Goal: Transaction & Acquisition: Obtain resource

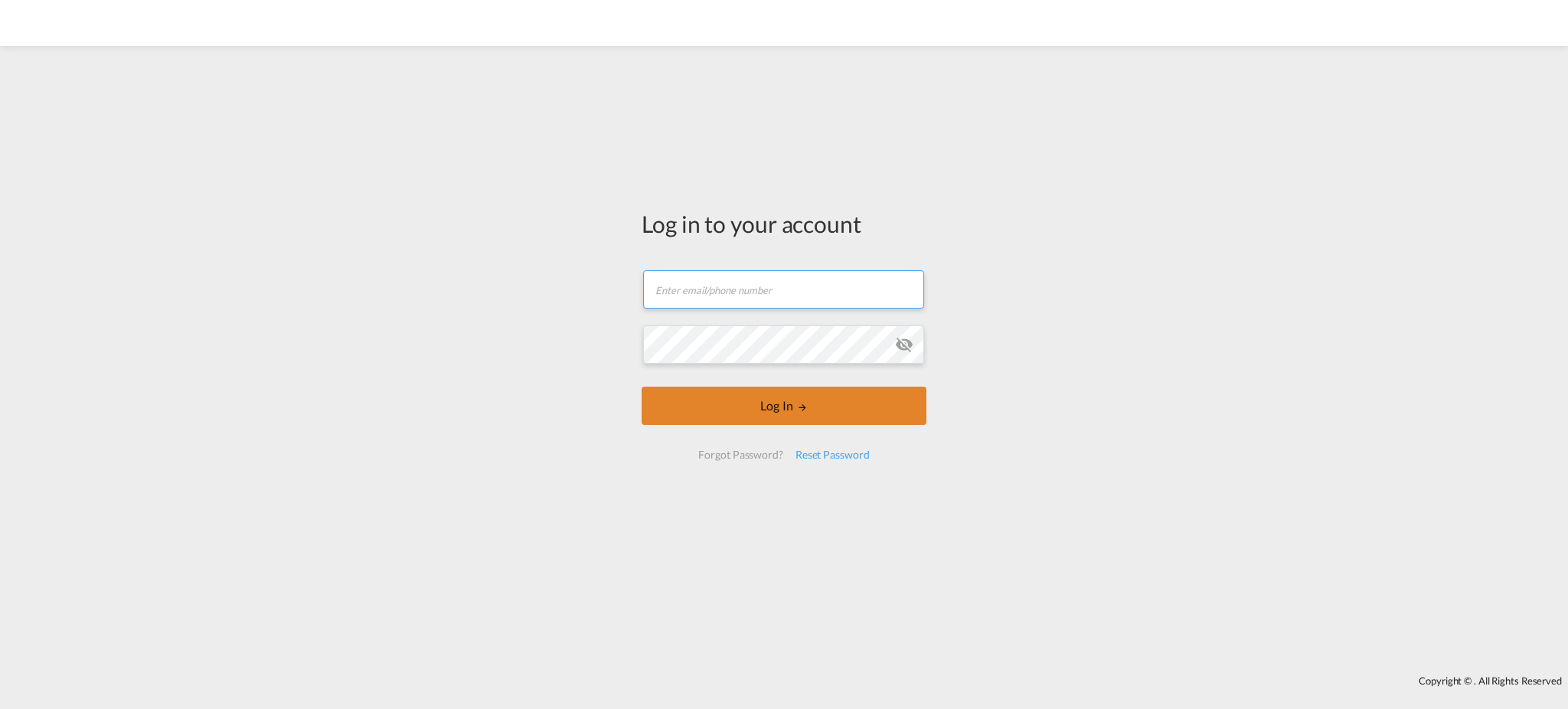
type input "[EMAIL_ADDRESS][DOMAIN_NAME]"
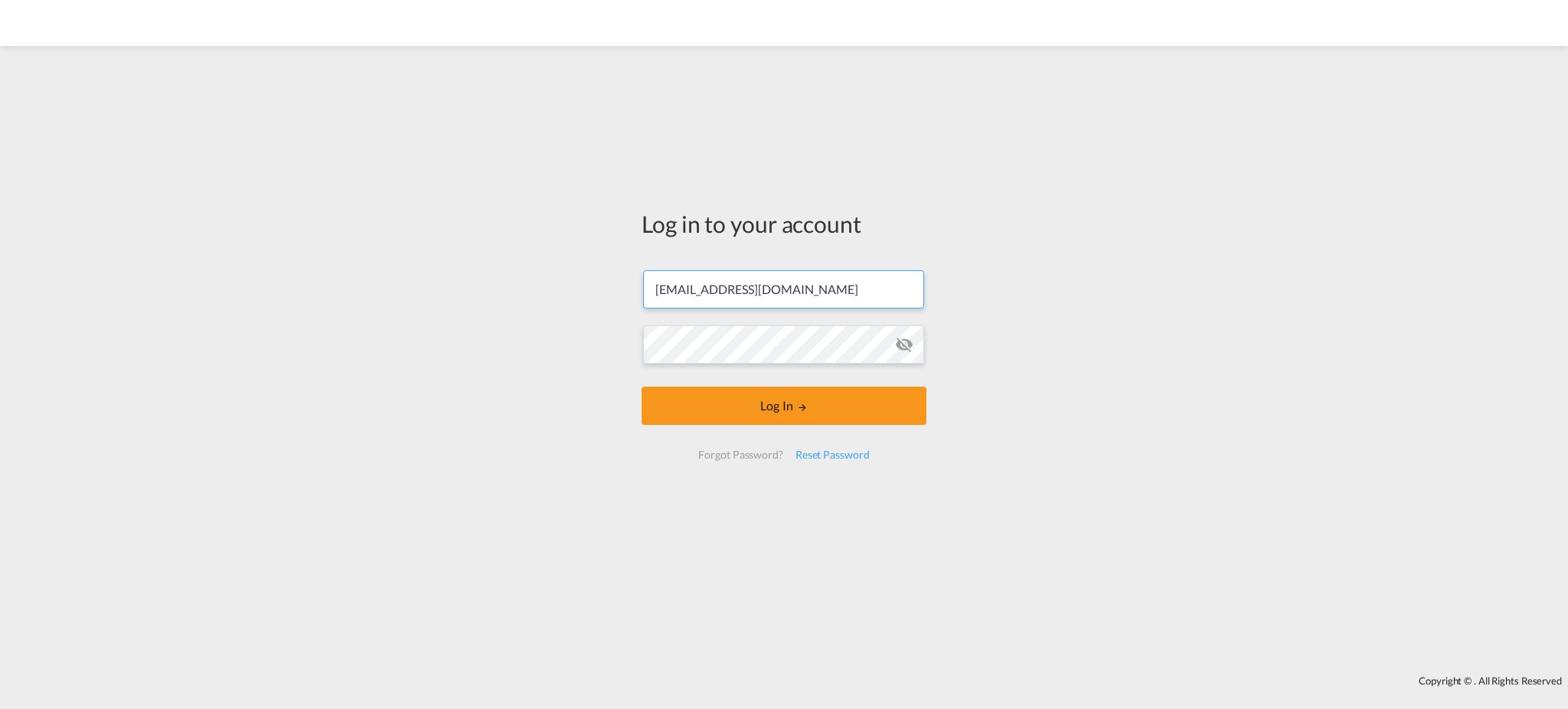
drag, startPoint x: 742, startPoint y: 405, endPoint x: 728, endPoint y: 498, distance: 94.0
click at [742, 405] on button "Log In" at bounding box center [784, 405] width 285 height 38
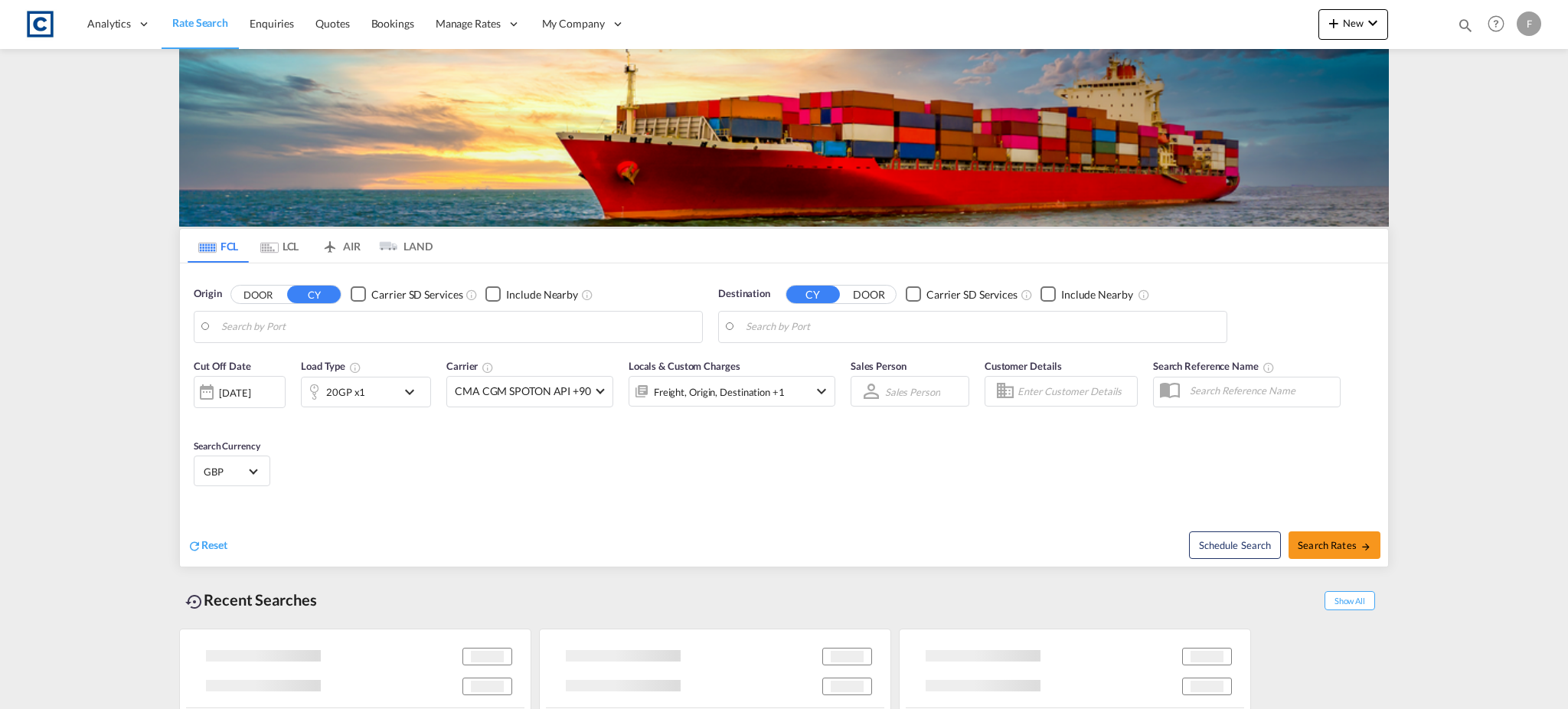
type input "GB-IP22, [GEOGRAPHIC_DATA]"
type input "[GEOGRAPHIC_DATA], SGSIN"
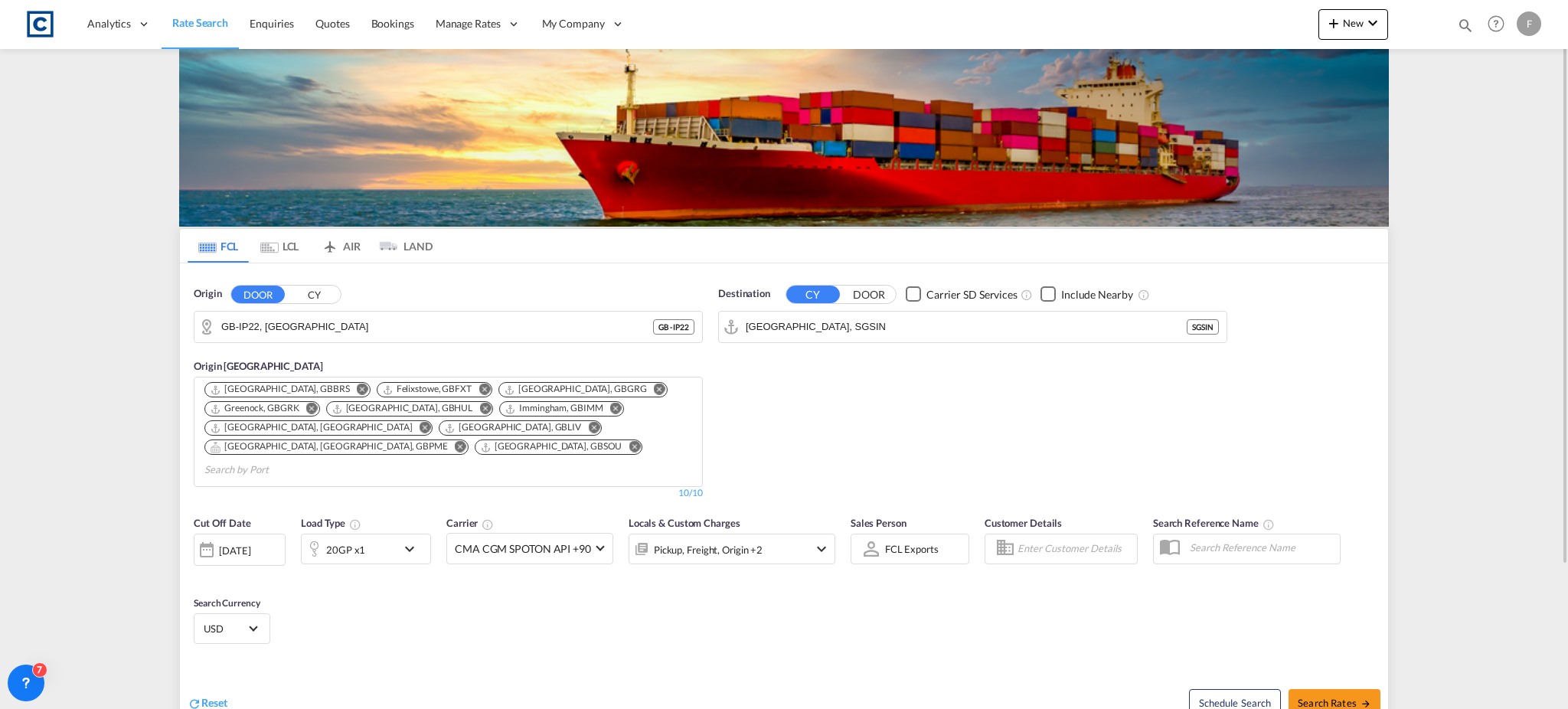
click at [301, 305] on div "Origin DOOR CY GB-IP22, [GEOGRAPHIC_DATA] [GEOGRAPHIC_DATA] - IP22" at bounding box center [448, 315] width 509 height 57
drag, startPoint x: 313, startPoint y: 298, endPoint x: 314, endPoint y: 322, distance: 24.0
click at [314, 298] on button "CY" at bounding box center [313, 295] width 54 height 18
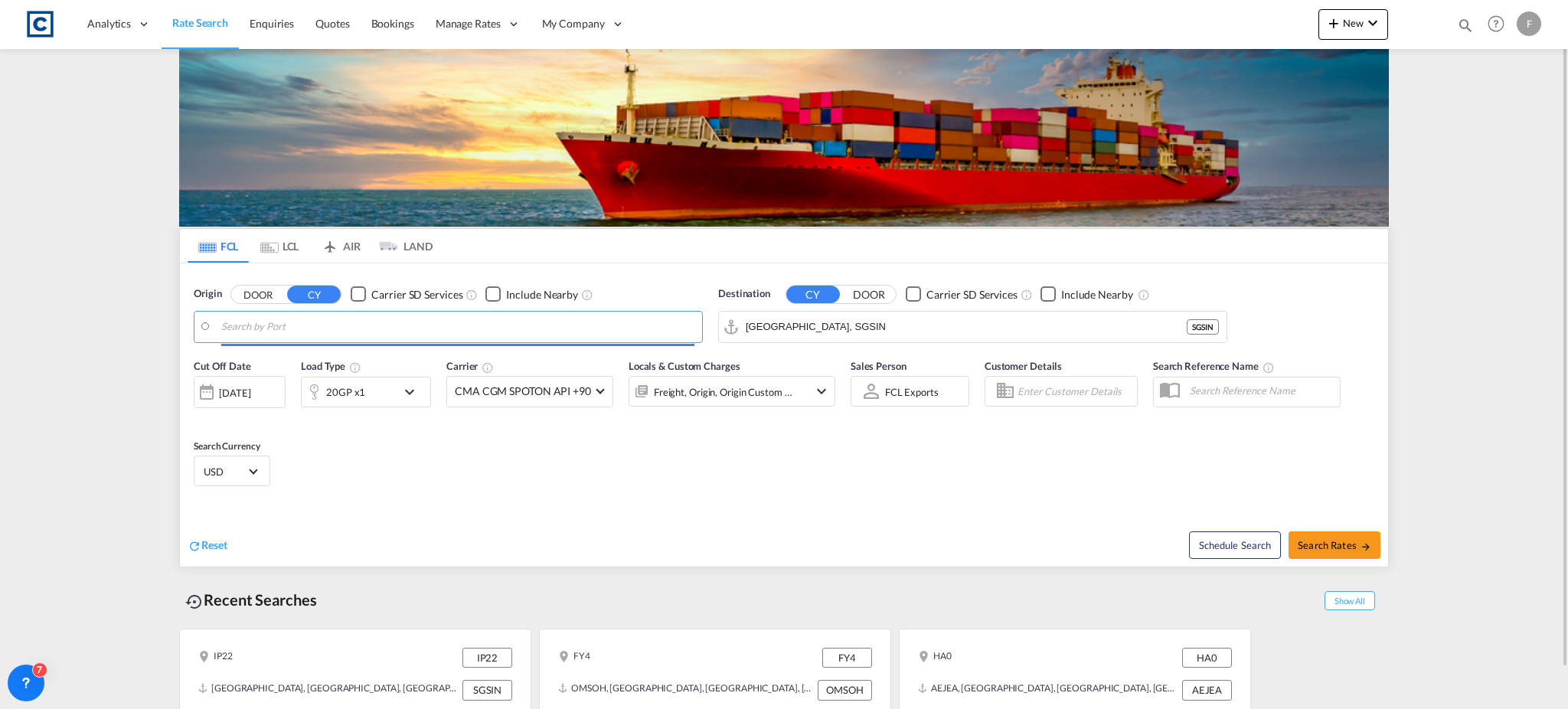
click at [314, 324] on input "Search by Port" at bounding box center [457, 326] width 473 height 23
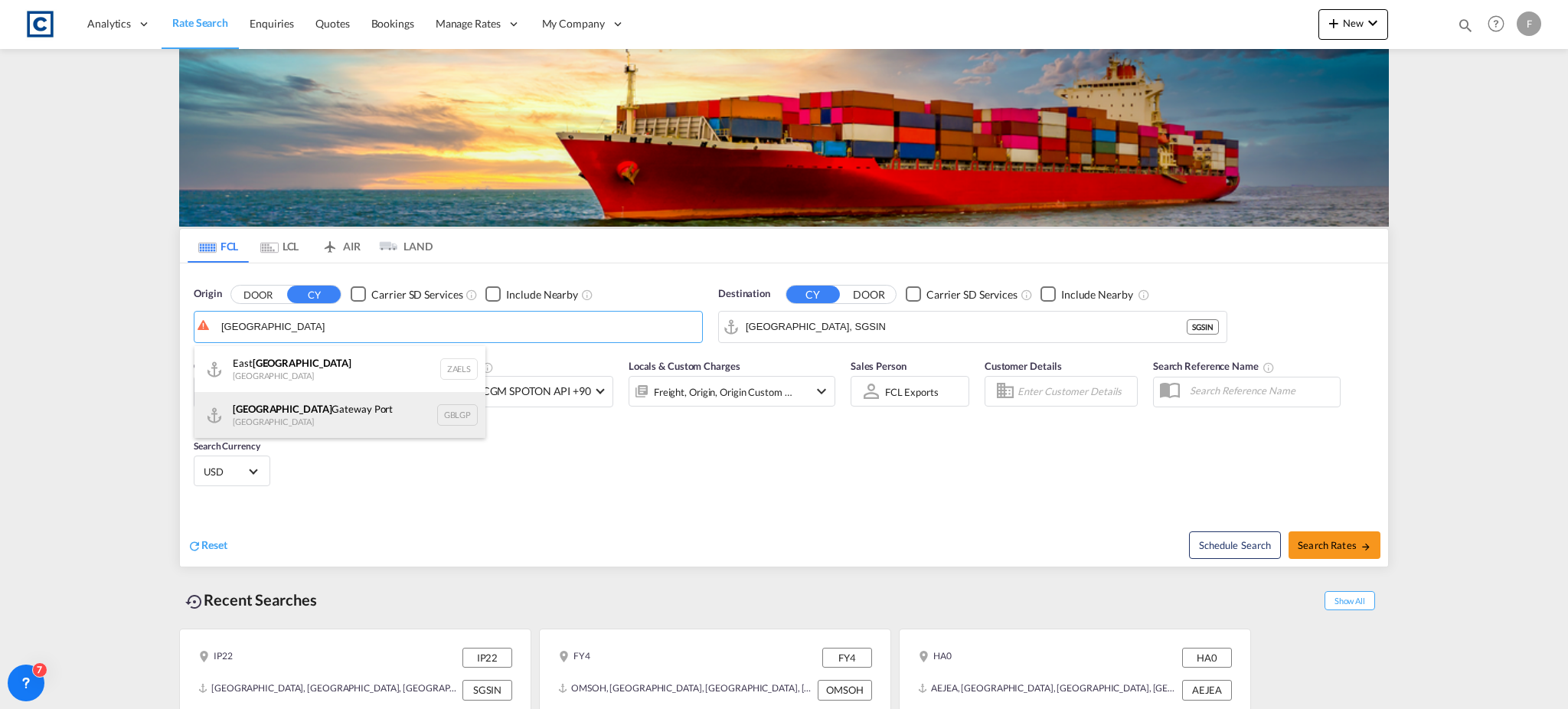
click at [304, 408] on div "[GEOGRAPHIC_DATA] [GEOGRAPHIC_DATA] [GEOGRAPHIC_DATA]" at bounding box center [340, 415] width 291 height 46
type input "[GEOGRAPHIC_DATA], [GEOGRAPHIC_DATA]"
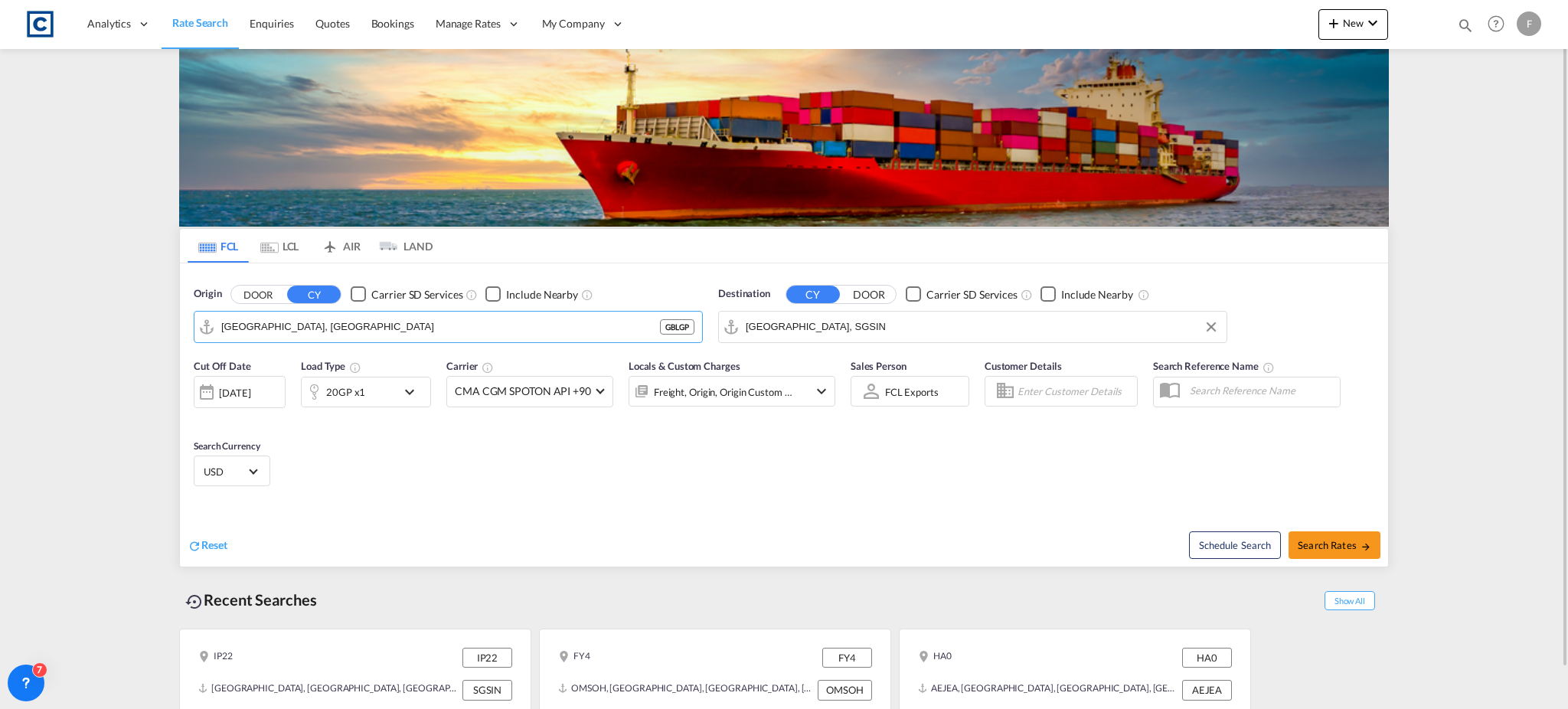
click at [810, 340] on md-autocomplete-wrap "[GEOGRAPHIC_DATA], SGSIN" at bounding box center [982, 330] width 473 height 30
click at [809, 328] on input "[GEOGRAPHIC_DATA], SGSIN" at bounding box center [982, 326] width 473 height 23
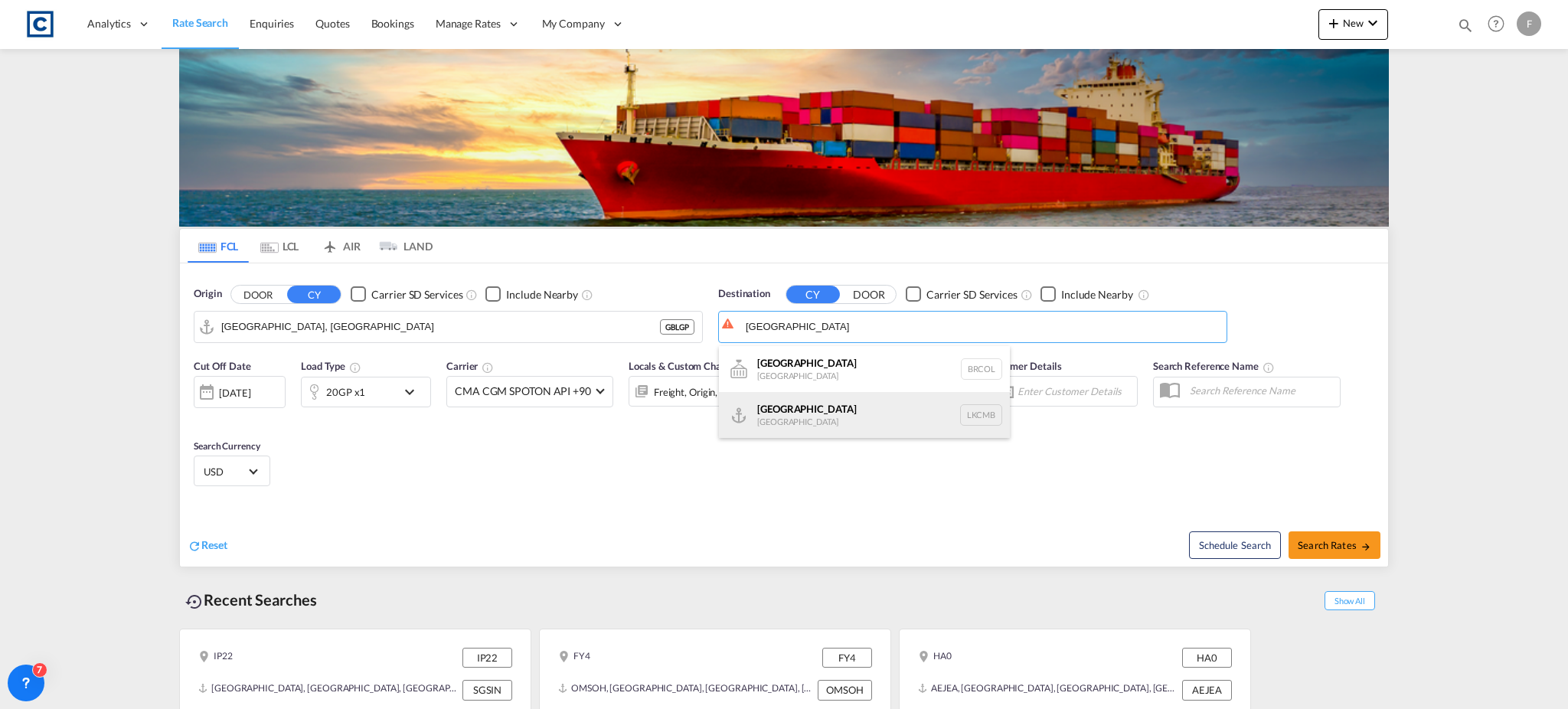
click at [865, 413] on div "Colombo [GEOGRAPHIC_DATA] LKCMB" at bounding box center [864, 415] width 291 height 46
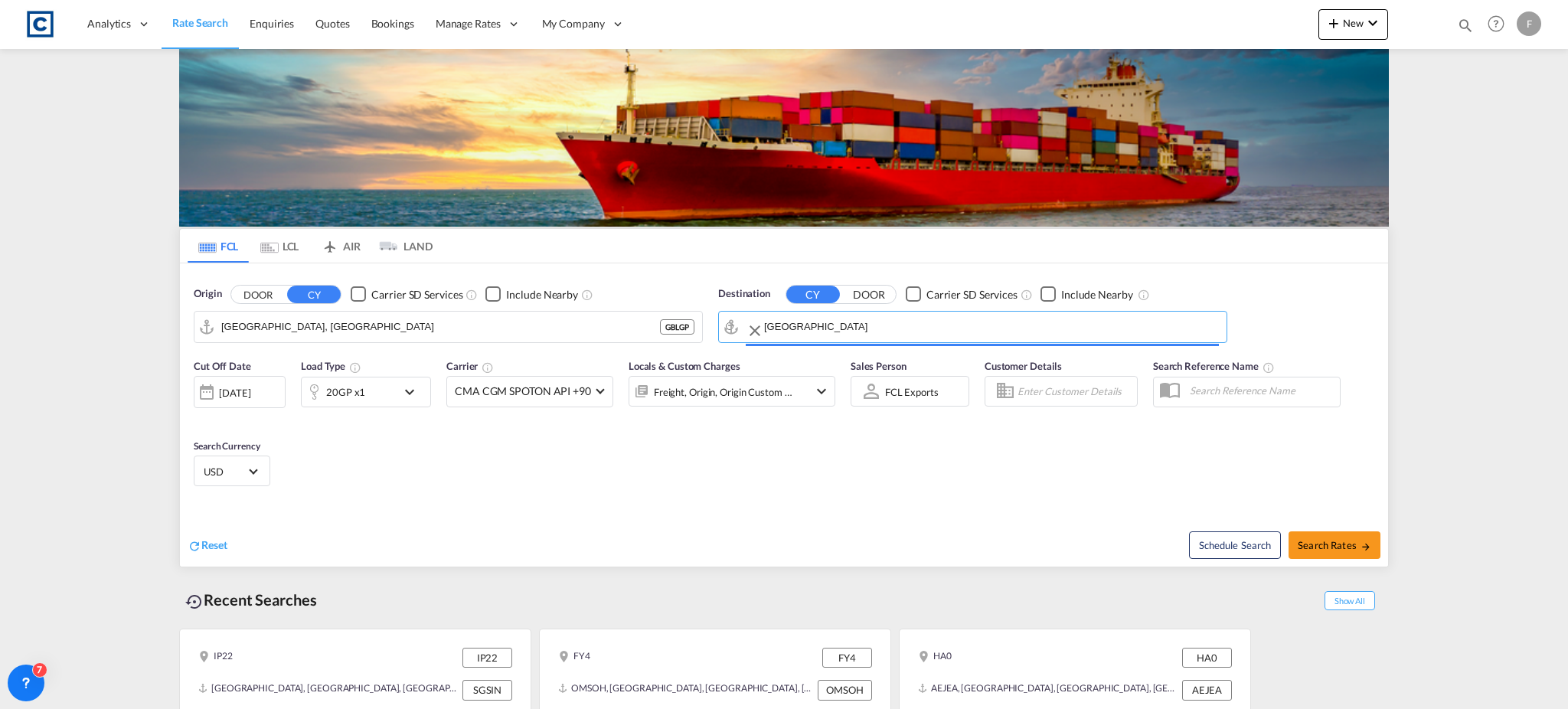
type input "Colombo, LKCMB"
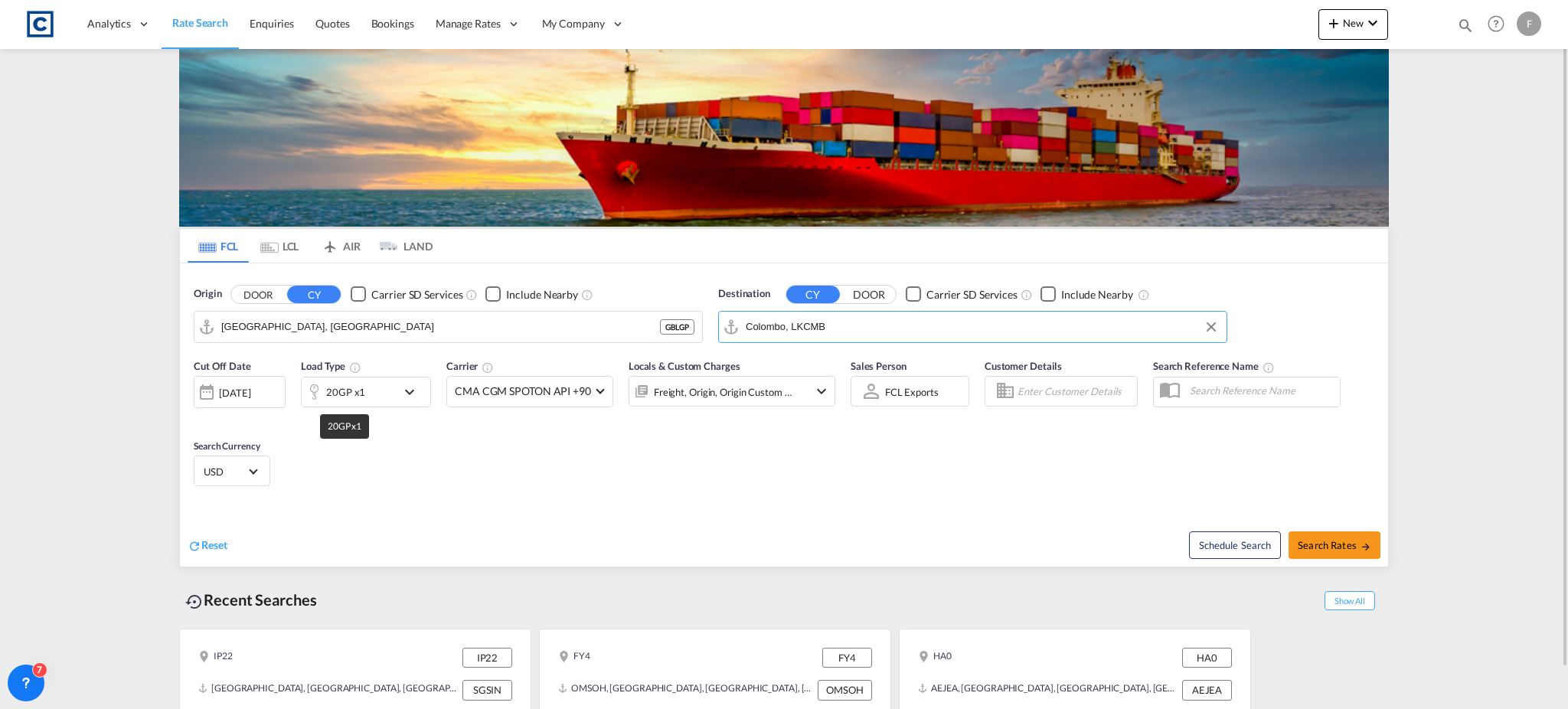
click at [340, 387] on div "20GP x1" at bounding box center [346, 393] width 39 height 22
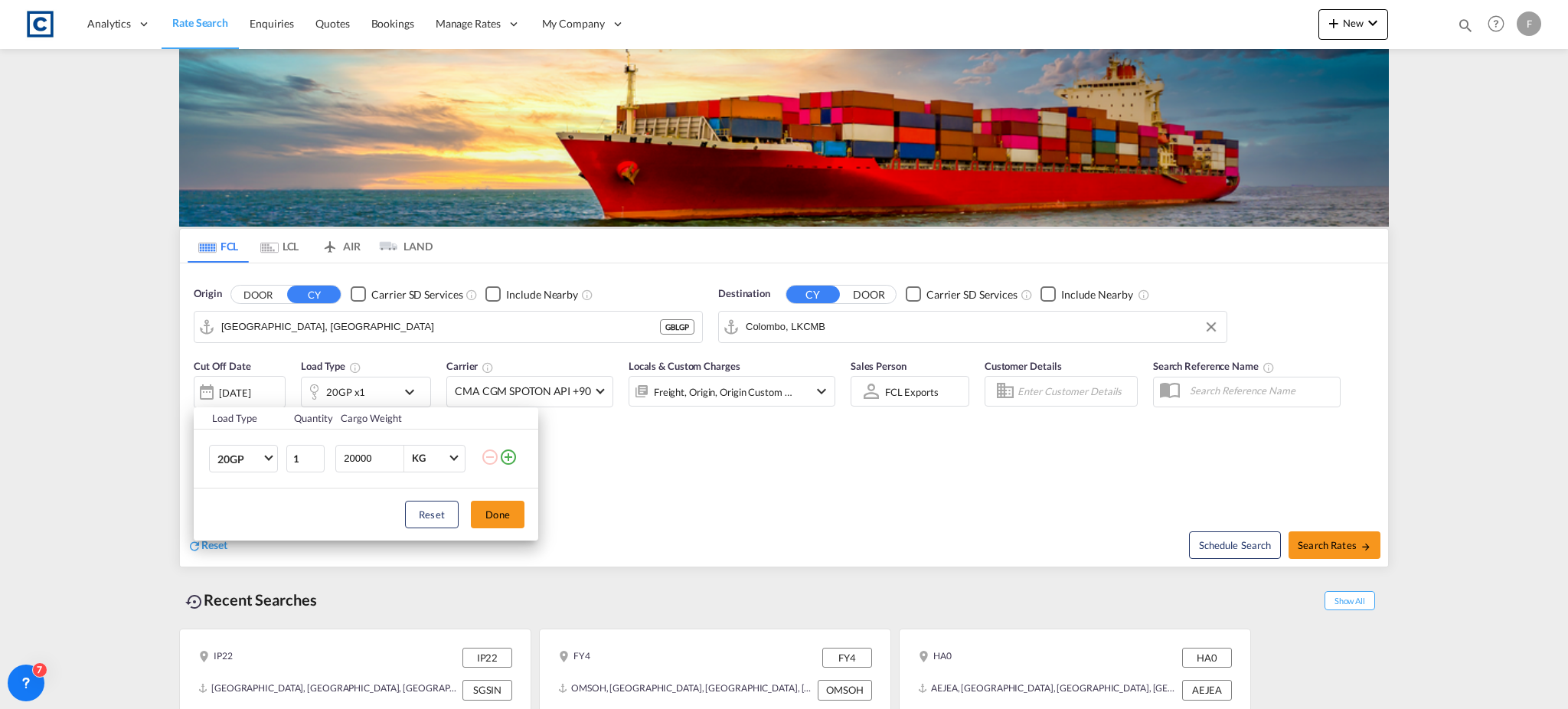
click at [508, 463] on md-icon "icon-plus-circle-outline" at bounding box center [508, 457] width 19 height 19
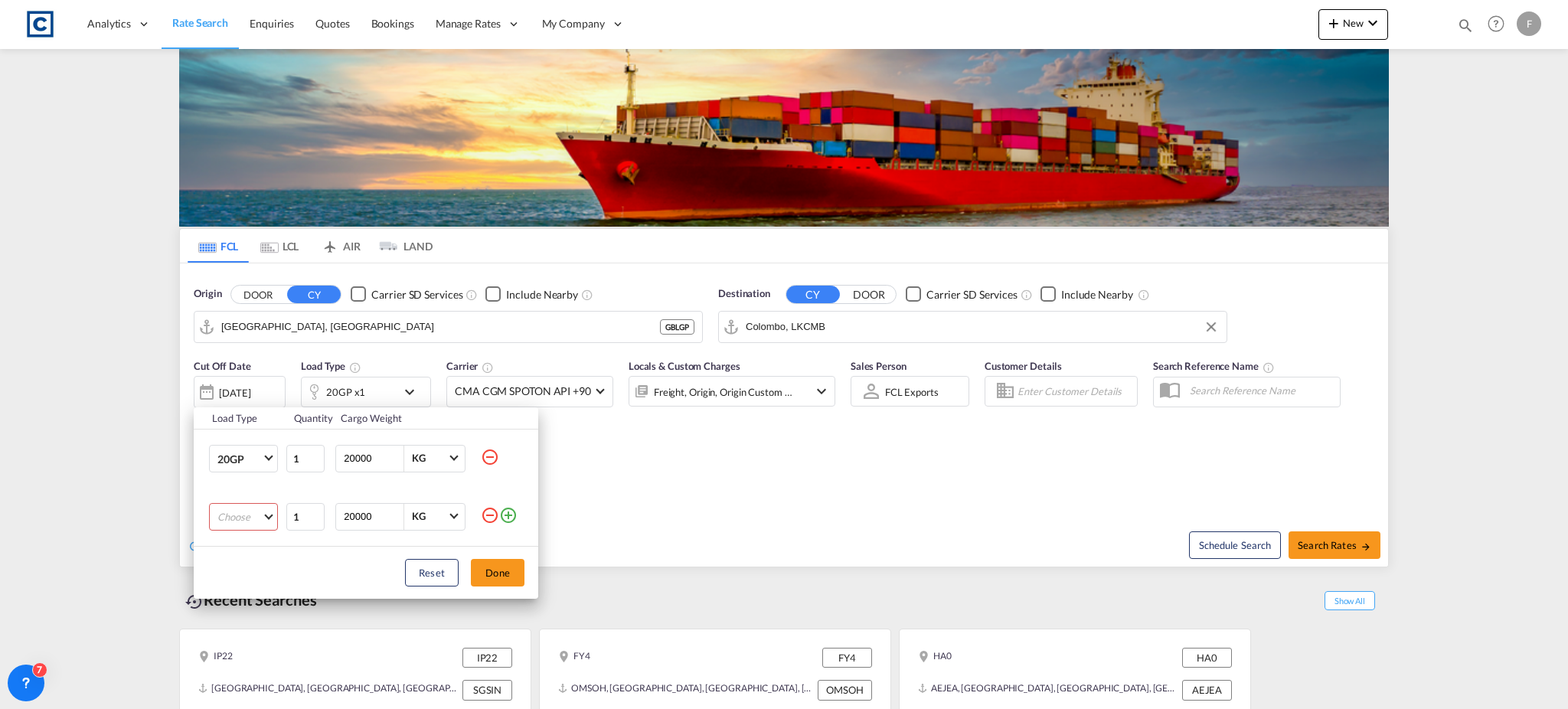
click at [244, 512] on md-select "Choose 20GP 40GP 40HC 45HC 20RE 40RE 40HR 20OT 40OT 20FR 40FR 40NR 20NR 45S 20T…" at bounding box center [244, 517] width 69 height 27
click at [251, 588] on md-option "40HC" at bounding box center [257, 591] width 104 height 37
click at [495, 575] on button "Done" at bounding box center [497, 573] width 54 height 27
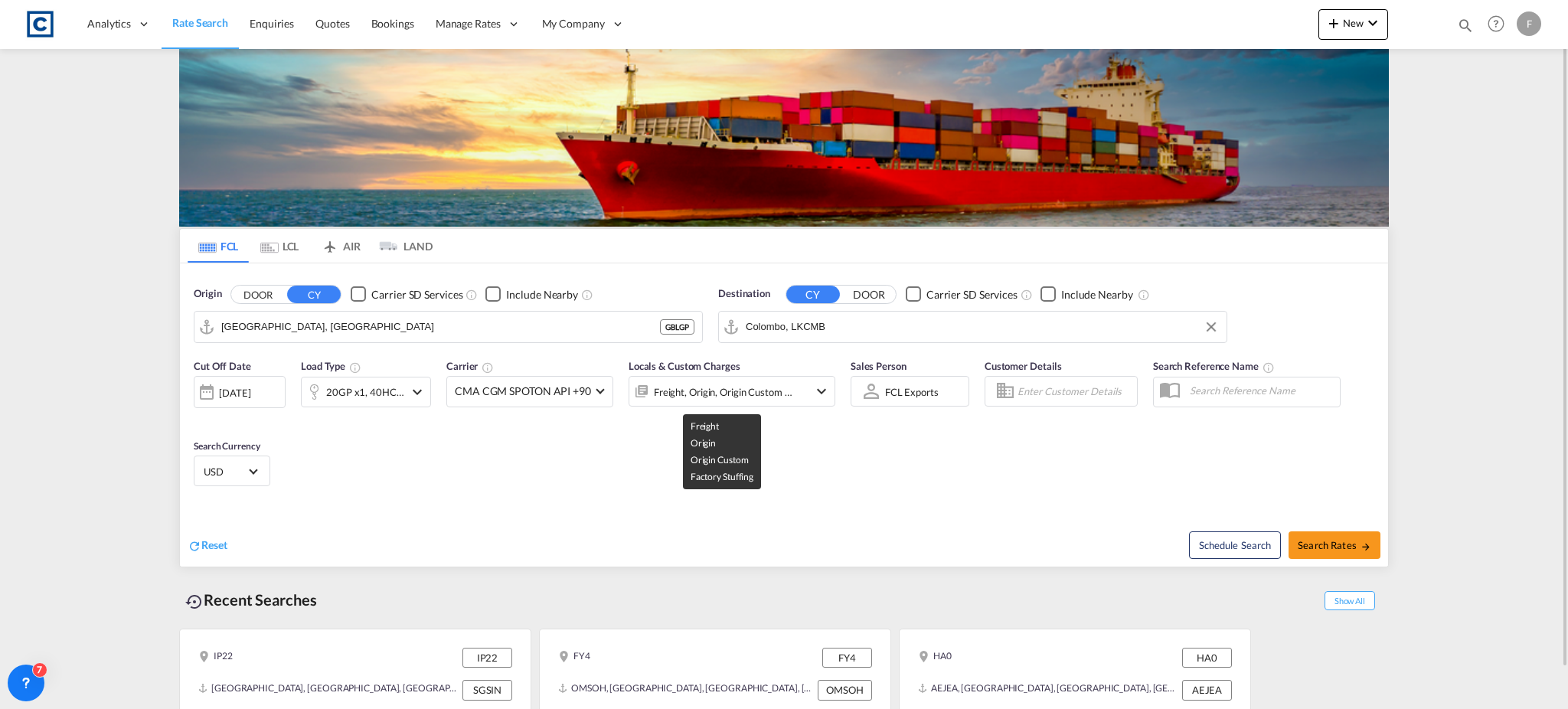
click at [693, 385] on div "Freight, Origin, Origin Custom +1" at bounding box center [723, 393] width 139 height 22
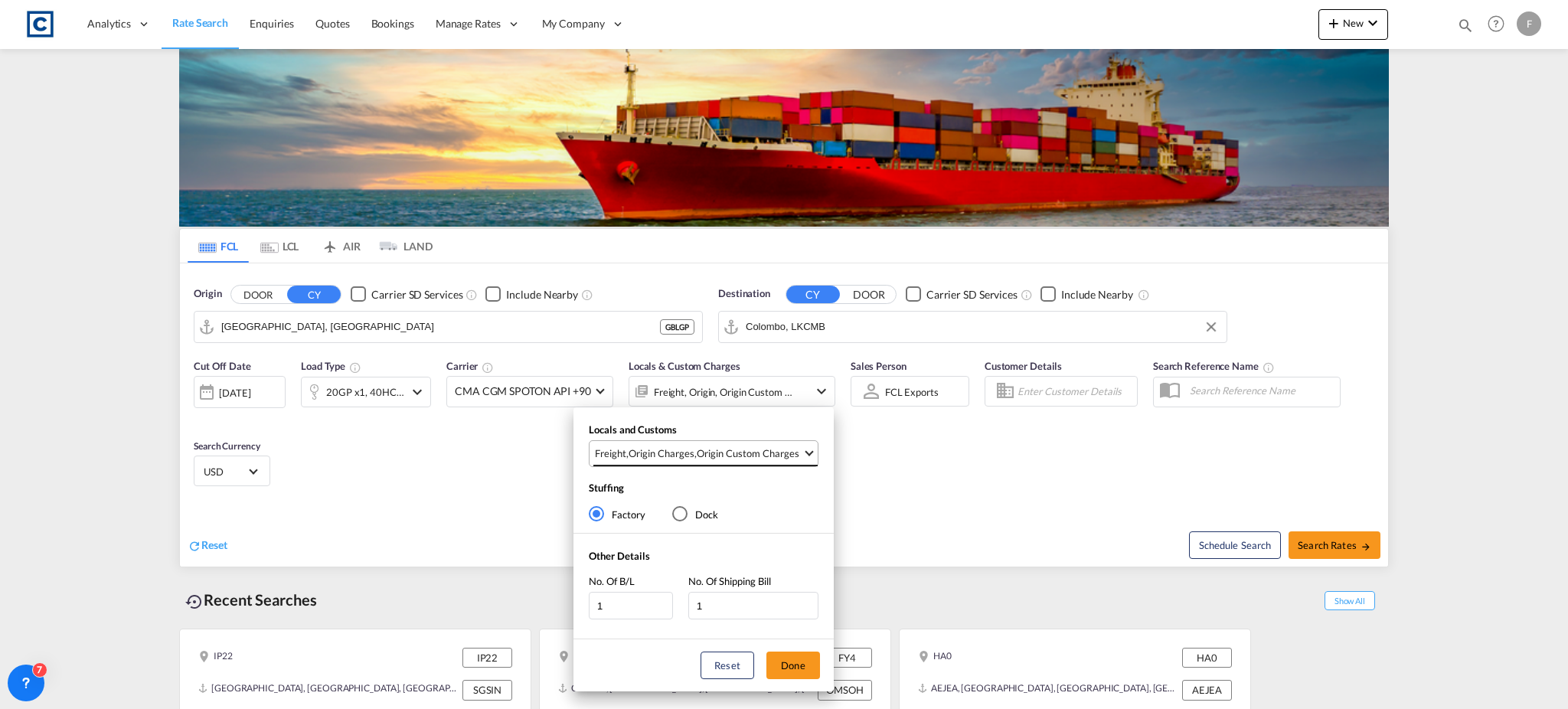
click at [697, 462] on md-select-value "Freight , Origin Charges , Origin Custom Charges" at bounding box center [705, 454] width 224 height 25
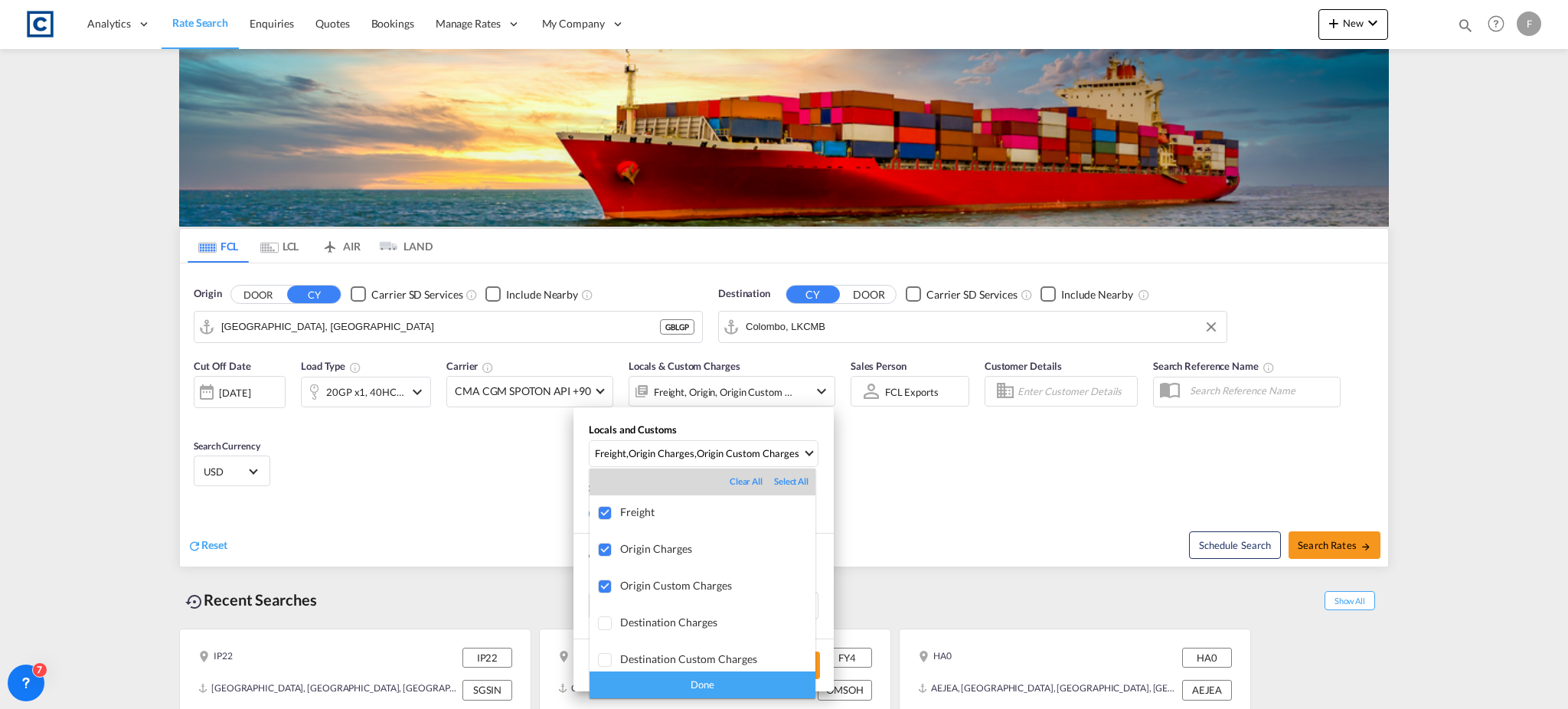
click at [677, 683] on div "Done" at bounding box center [702, 685] width 226 height 26
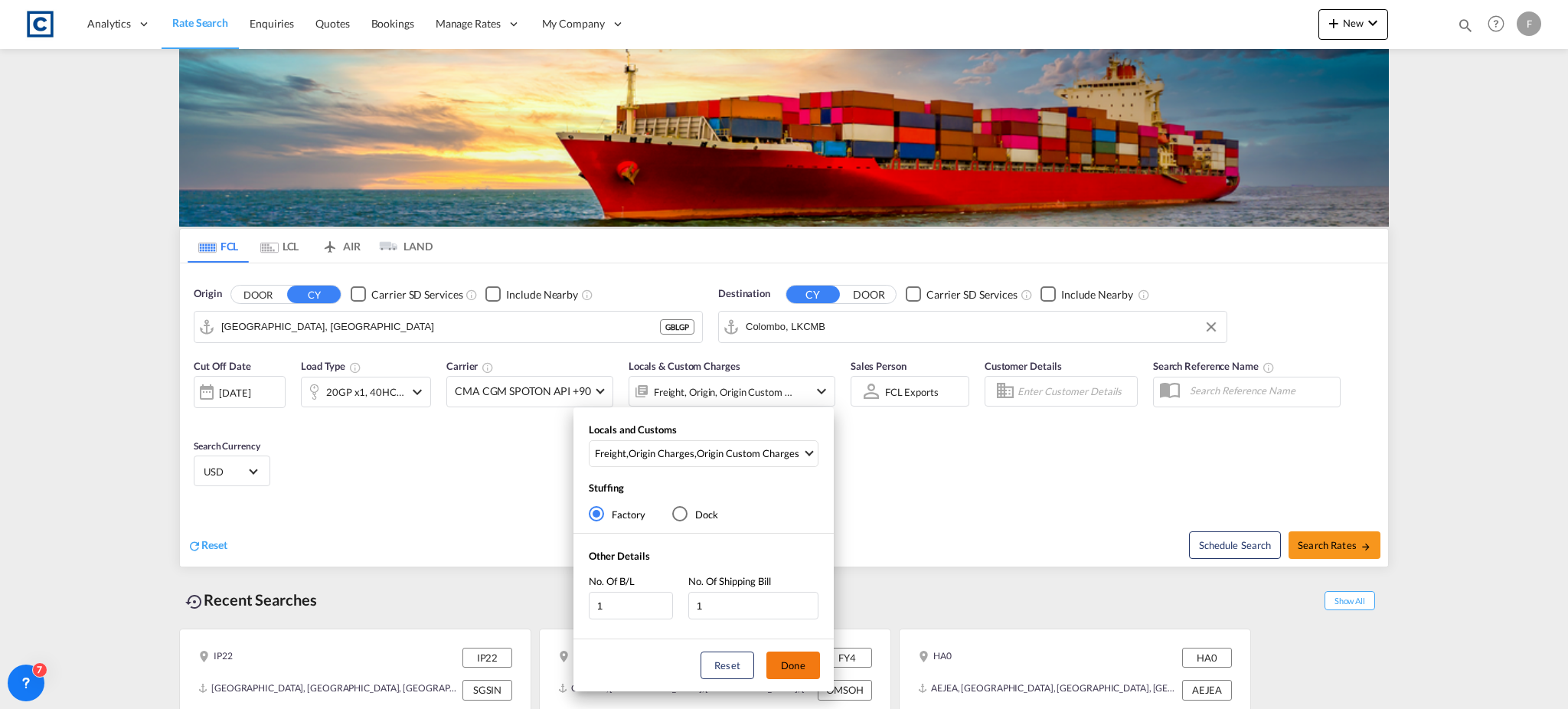
click at [798, 661] on button "Done" at bounding box center [793, 666] width 54 height 27
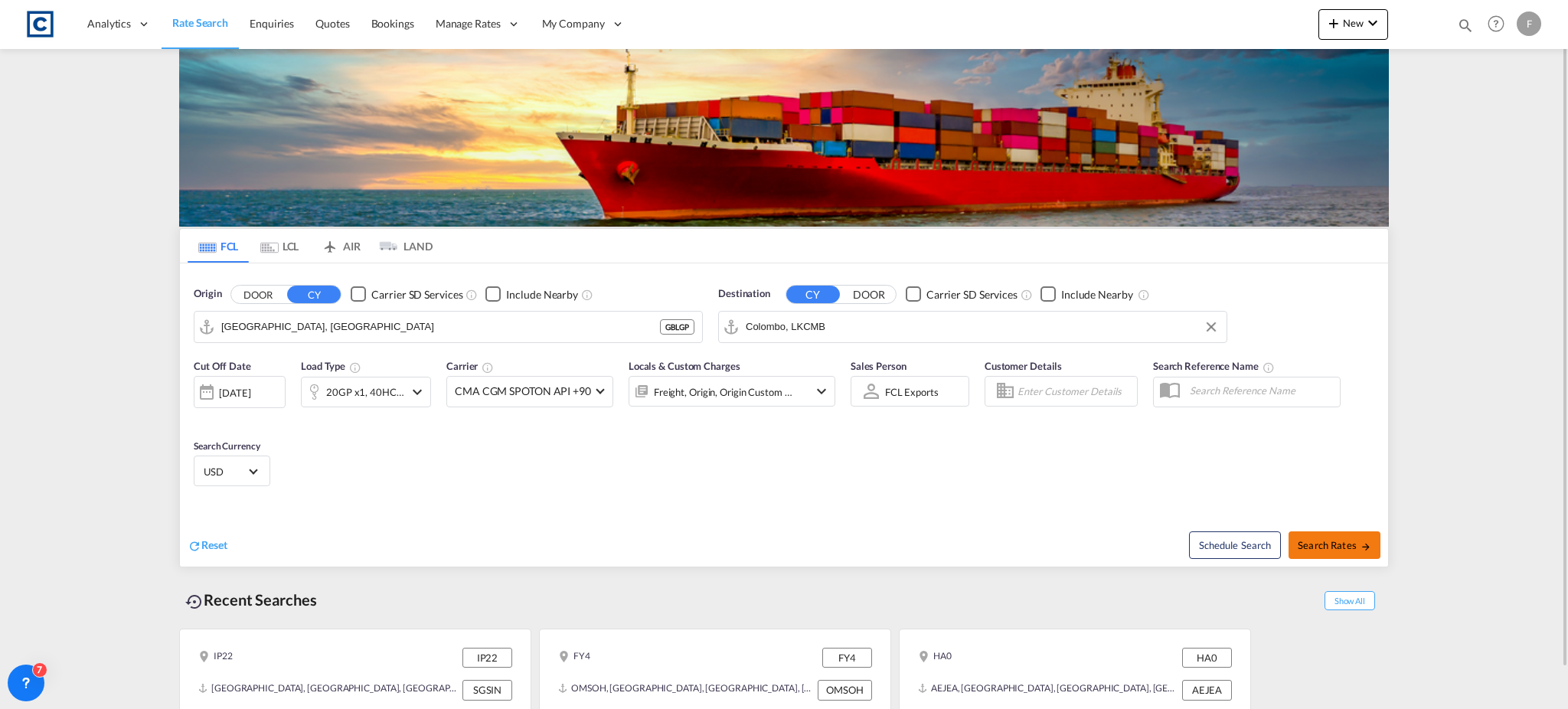
click at [1357, 543] on span "Search Rates" at bounding box center [1334, 545] width 73 height 13
type input "GBLGP to LKCMB / [DATE]"
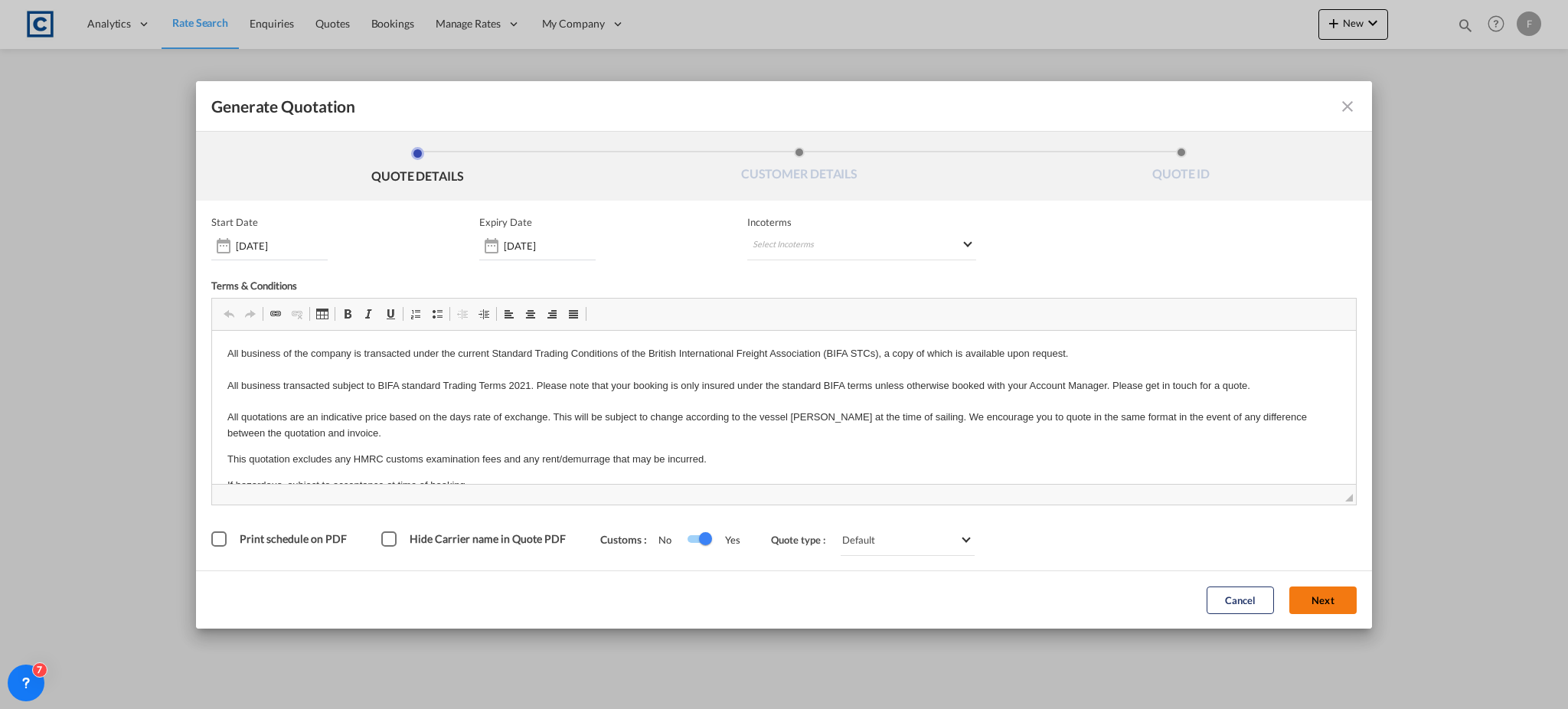
click at [1328, 600] on button "Next" at bounding box center [1322, 600] width 68 height 27
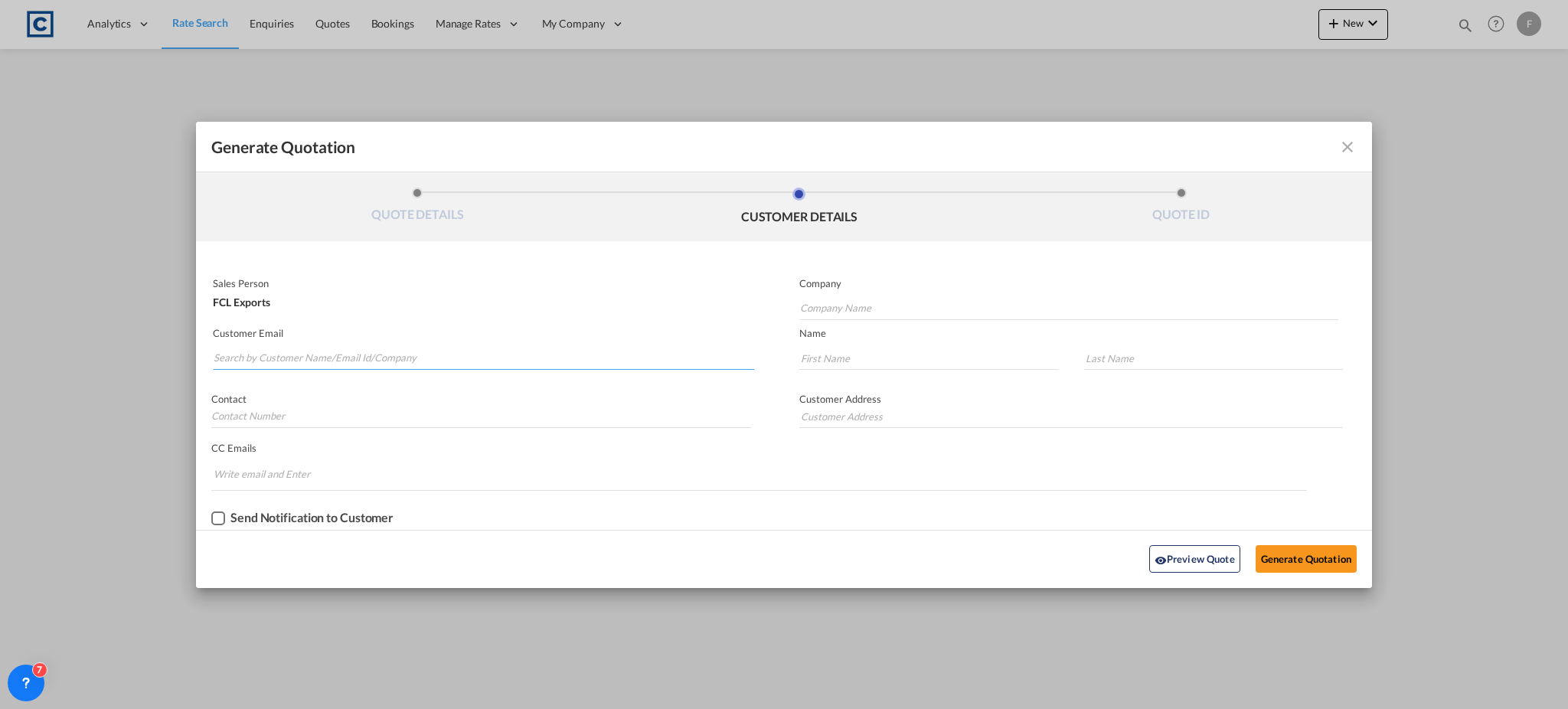
click at [322, 357] on input "Search by Customer Name/Email Id/Company" at bounding box center [484, 357] width 540 height 23
paste input "Hashani-SLPL <[EMAIL_ADDRESS][DOMAIN_NAME]>"
drag, startPoint x: 279, startPoint y: 357, endPoint x: 135, endPoint y: 359, distance: 144.0
click at [135, 359] on div "Generate Quotation QUOTE DETAILS CUSTOMER DETAILS QUOTE ID Start Date [DATE] Ex…" at bounding box center [784, 354] width 1568 height 709
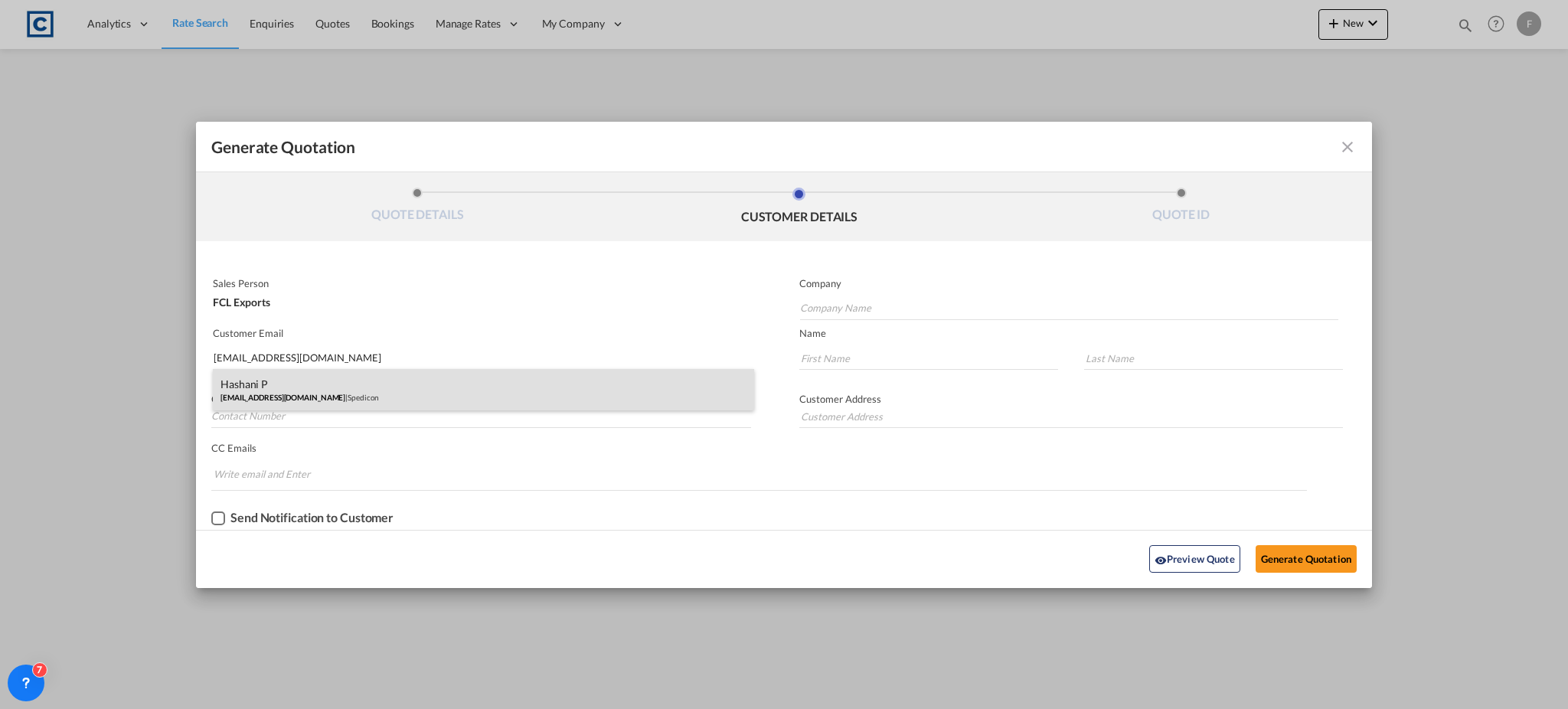
type input "[EMAIL_ADDRESS][DOMAIN_NAME]"
click at [315, 383] on div "Hashani P [EMAIL_ADDRESS][DOMAIN_NAME] | Spedicon" at bounding box center [483, 390] width 541 height 41
type input "Spedicon"
type input "Hashani"
type input "P"
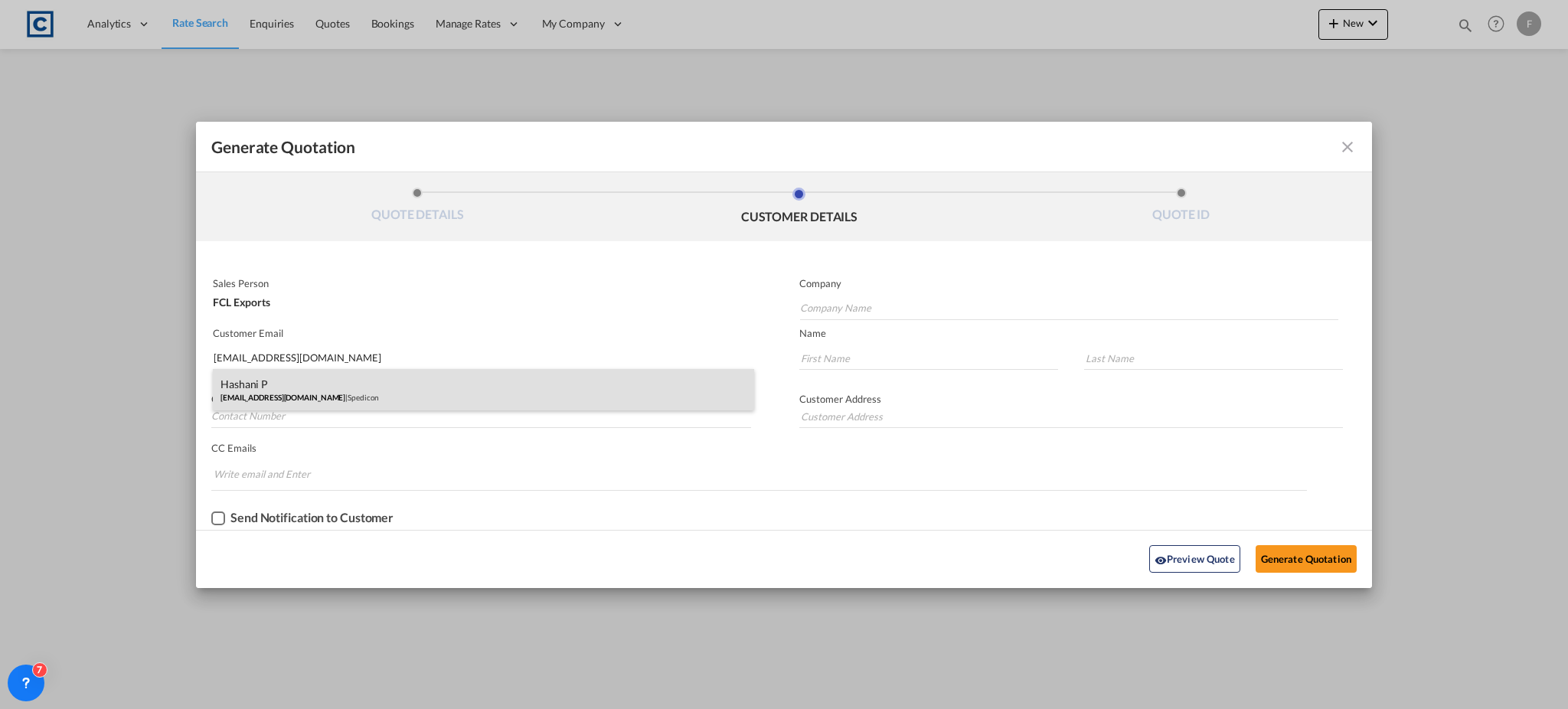
type input "HASHANI"
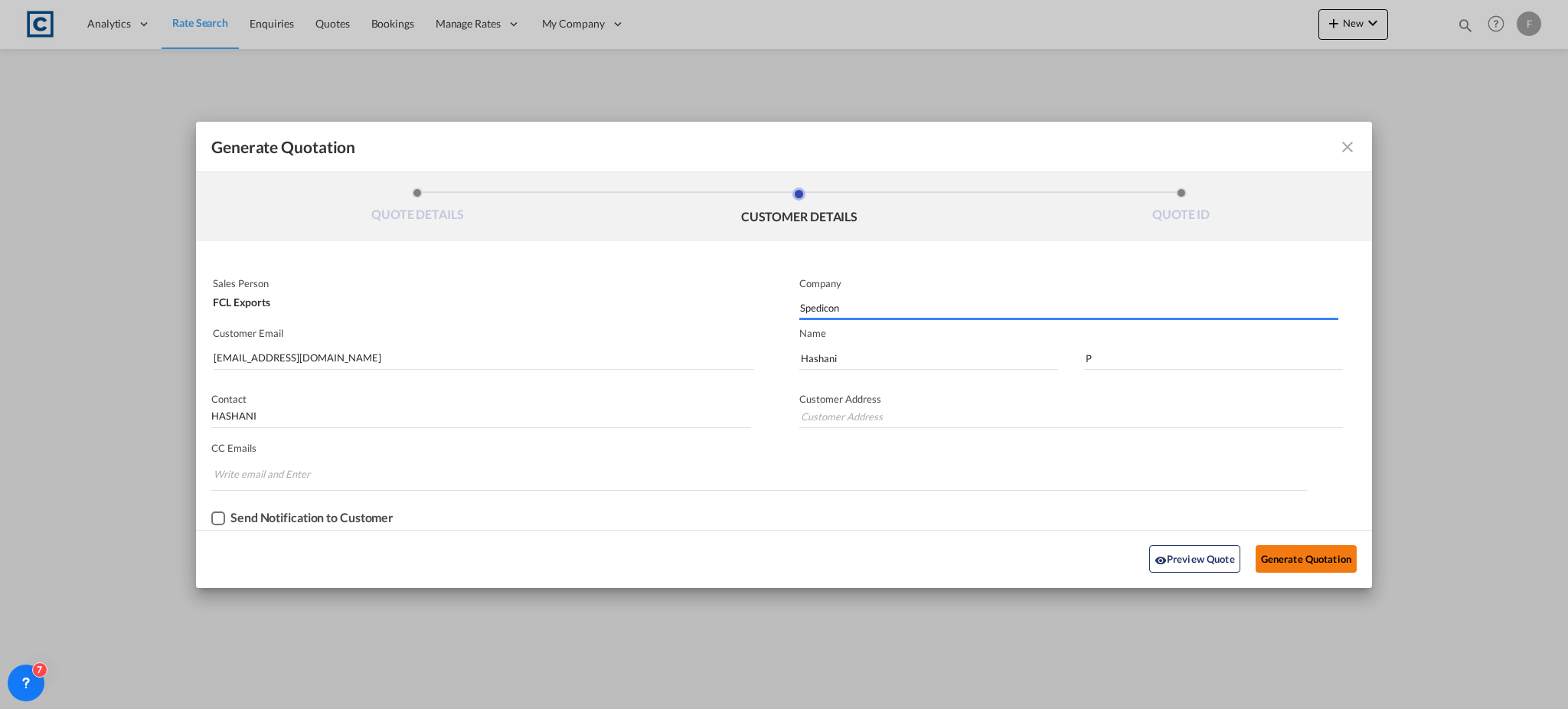
click at [1301, 565] on button "Generate Quotation" at bounding box center [1306, 559] width 101 height 27
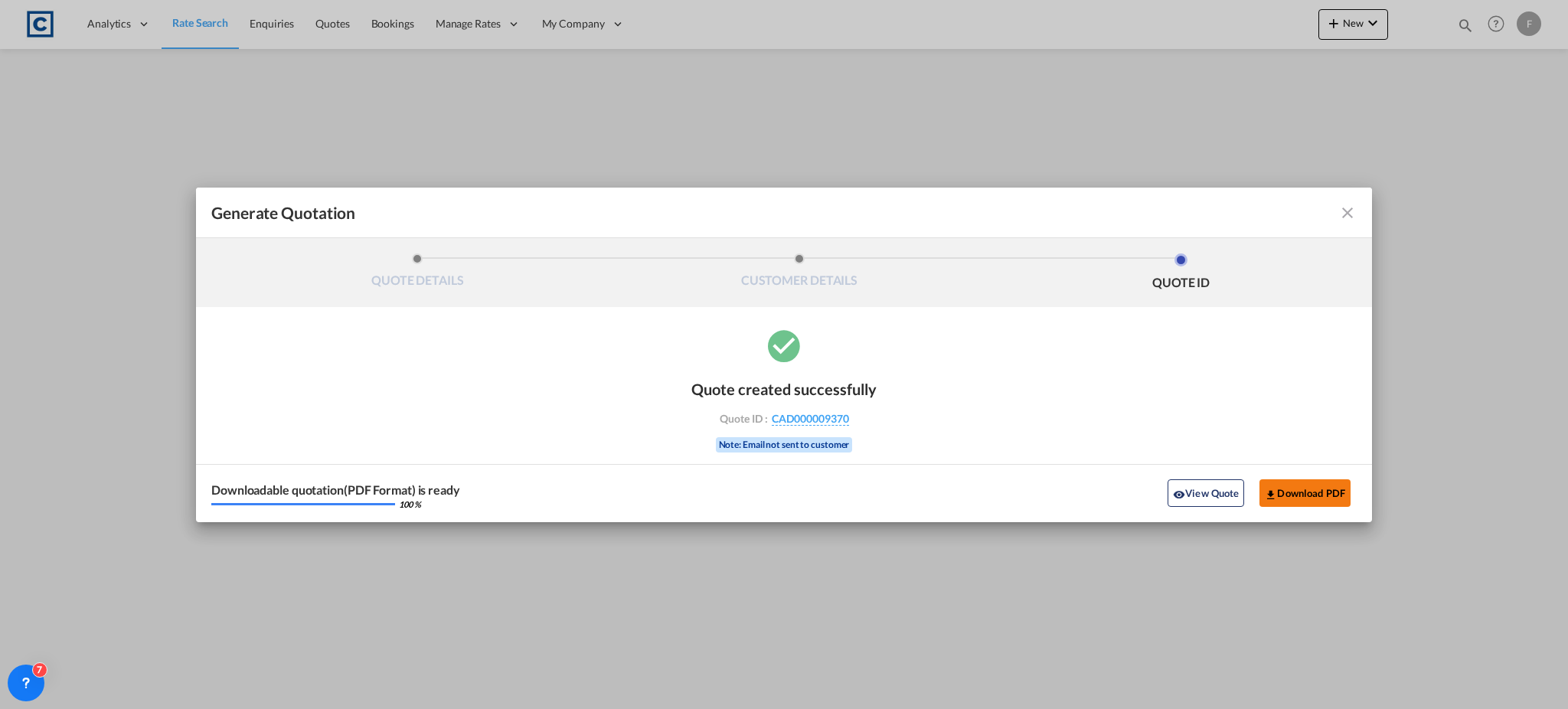
click at [1334, 496] on button "Download PDF" at bounding box center [1305, 494] width 91 height 27
